Goal: Information Seeking & Learning: Learn about a topic

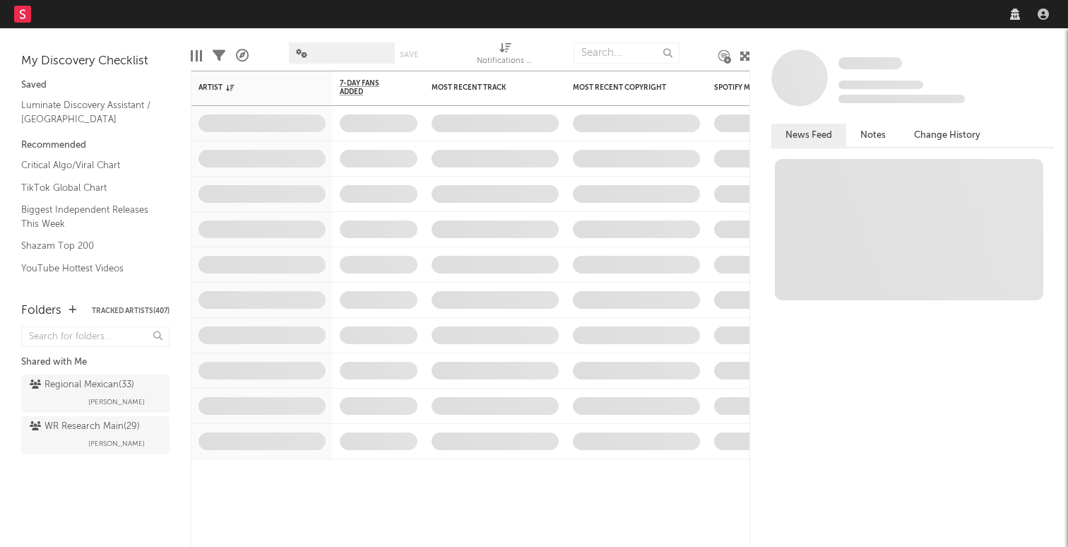
select select "recorded_music"
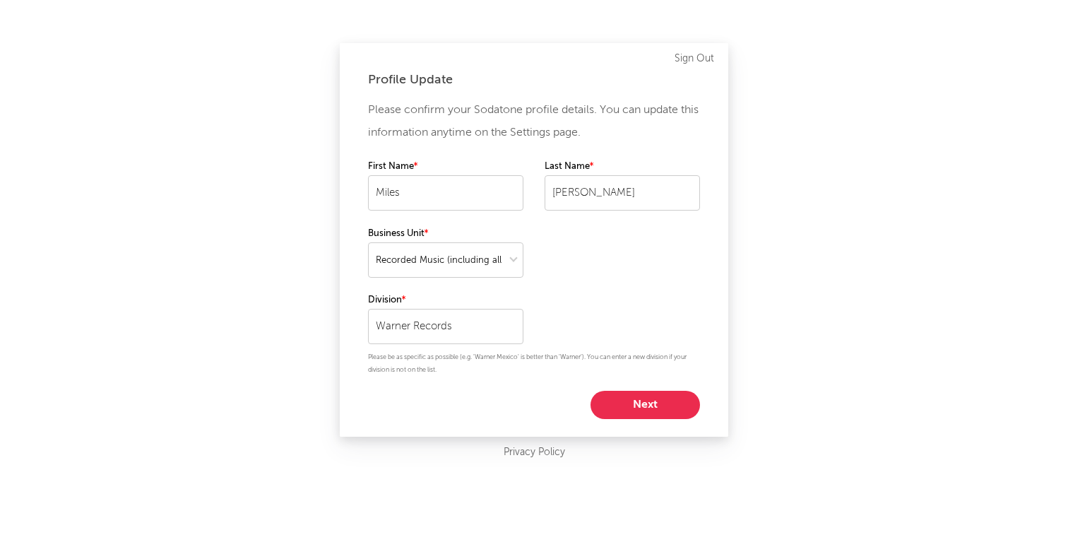
click at [653, 405] on button "Next" at bounding box center [644, 405] width 109 height 28
select select "director_vp"
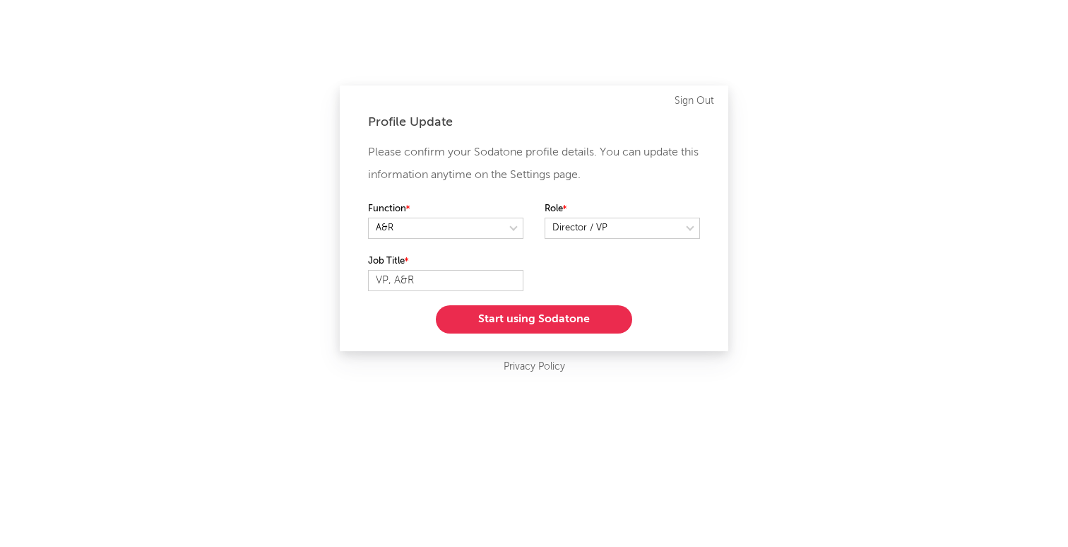
click at [614, 241] on div "Function Role" at bounding box center [534, 227] width 332 height 52
click at [589, 326] on button "Start using Sodatone" at bounding box center [534, 319] width 196 height 28
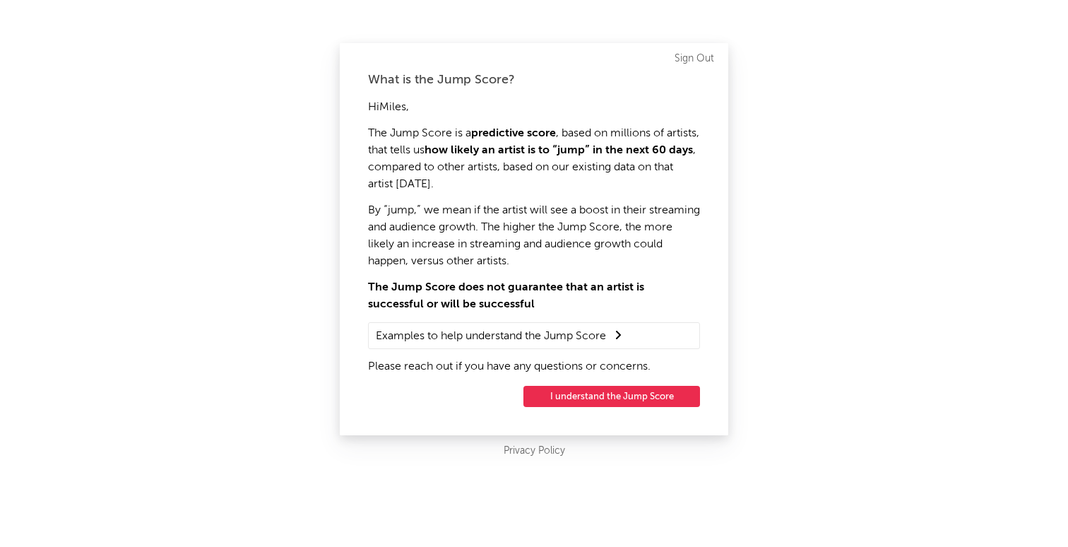
click at [570, 395] on button "I understand the Jump Score" at bounding box center [611, 396] width 177 height 21
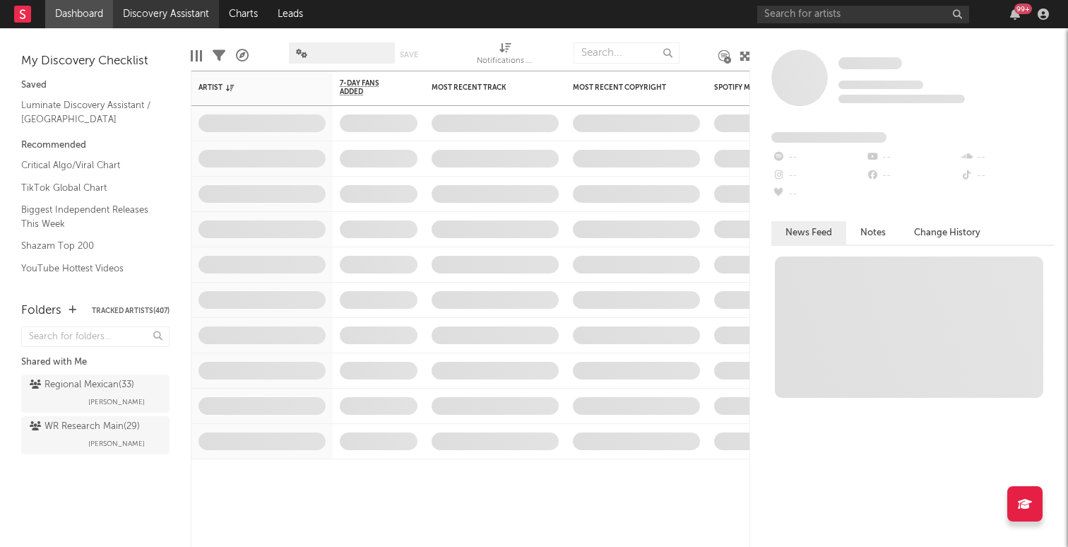
click at [172, 26] on link "Discovery Assistant" at bounding box center [166, 14] width 106 height 28
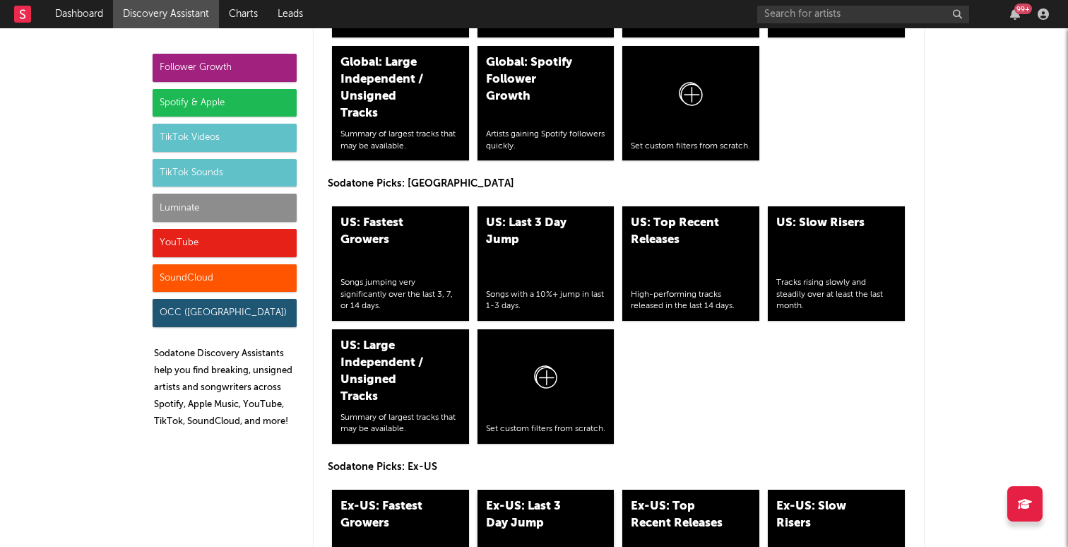
scroll to position [6650, 0]
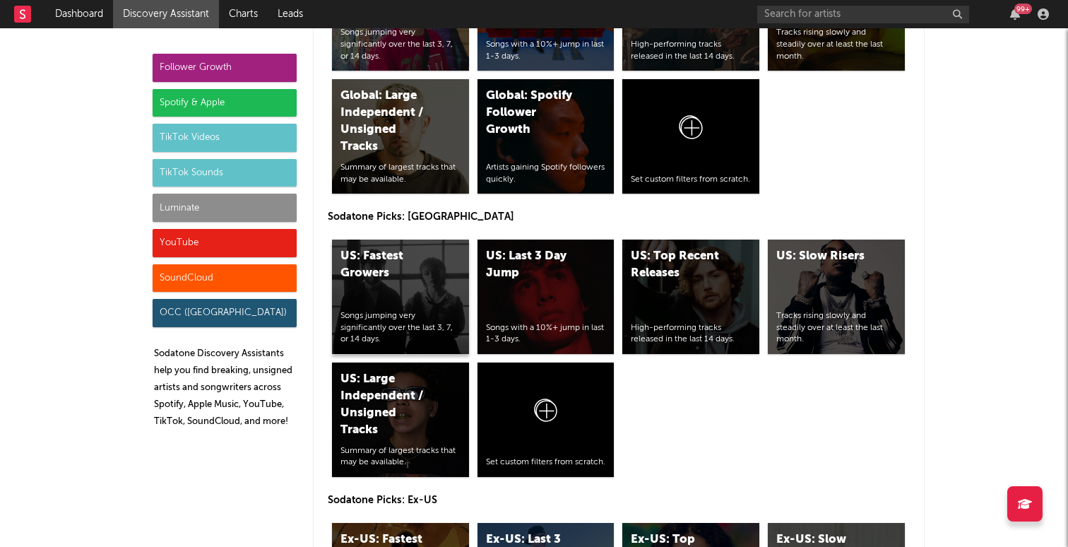
click at [405, 239] on div "US: Fastest Growers Songs jumping very significantly over the last 3, 7, or 14 …" at bounding box center [400, 296] width 137 height 114
click at [569, 239] on div "US: Last 3 Day Jump Songs with a 10%+ jump in last 1-3 days." at bounding box center [545, 296] width 137 height 114
click at [700, 246] on div "US: Top Recent Releases High-performing tracks released in the last 14 days." at bounding box center [690, 296] width 137 height 114
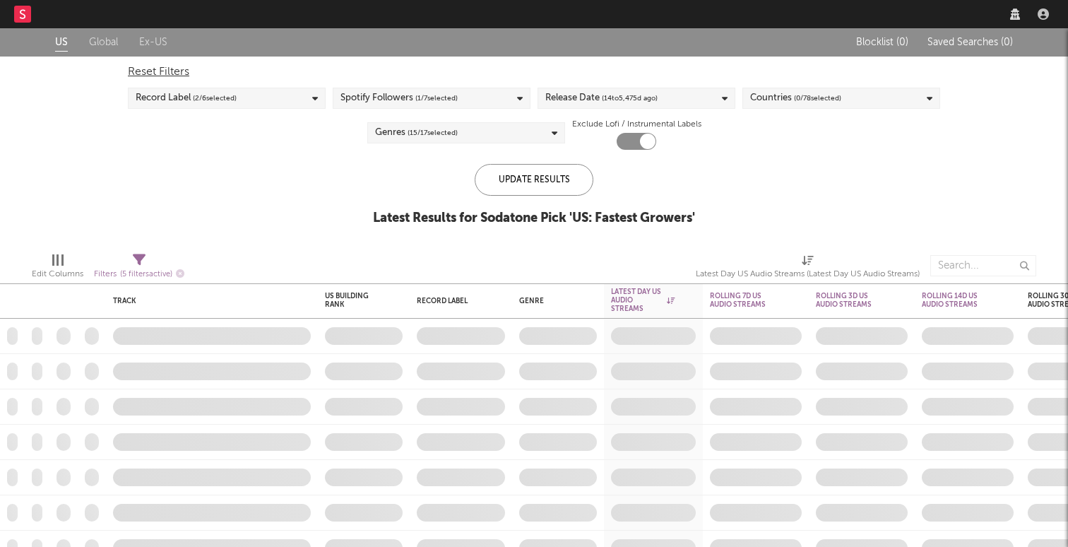
checkbox input "true"
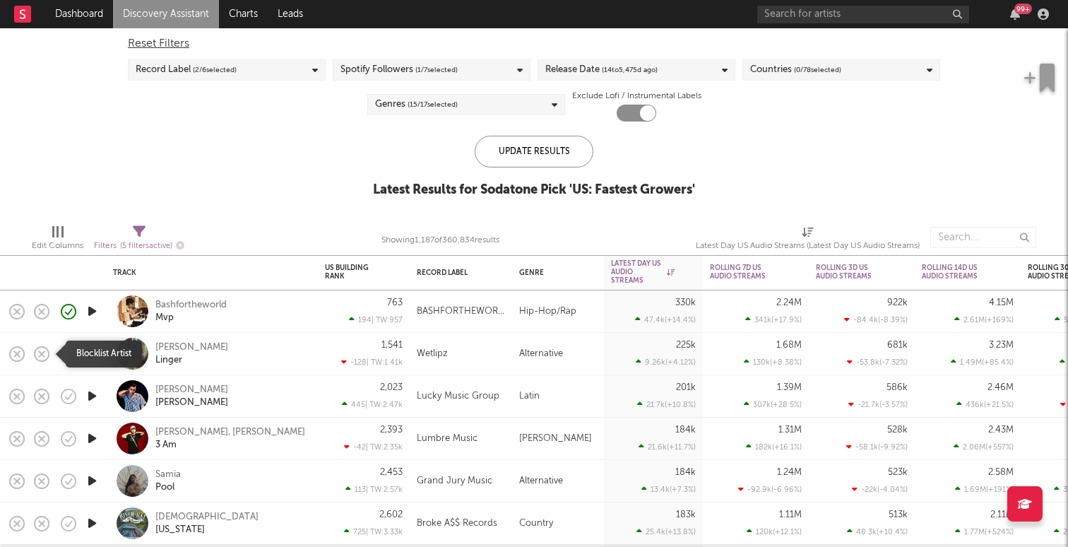
click at [40, 355] on rect "button" at bounding box center [42, 353] width 6 height 6
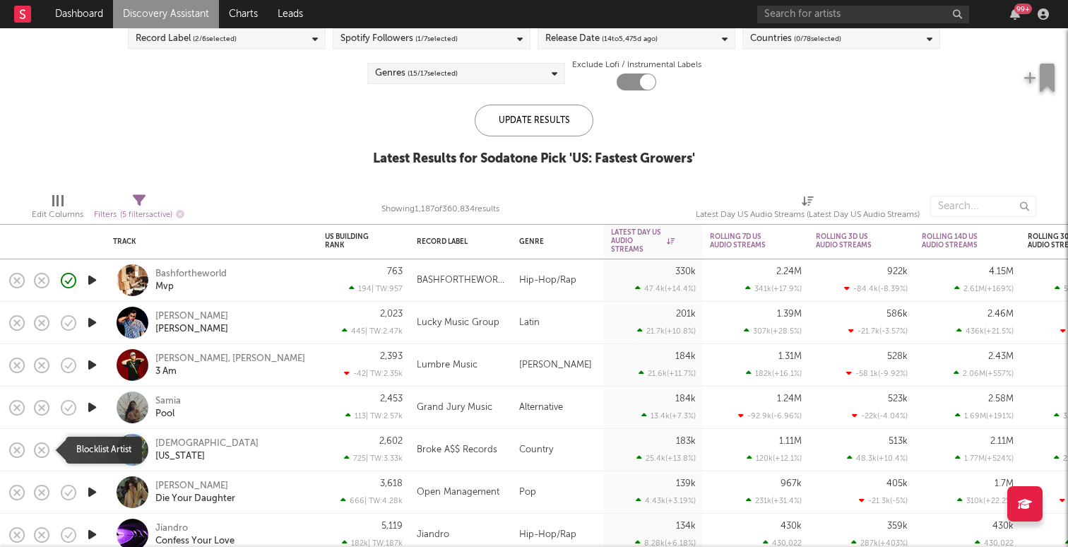
click at [47, 448] on icon "button" at bounding box center [42, 450] width 20 height 20
